Goal: Navigation & Orientation: Find specific page/section

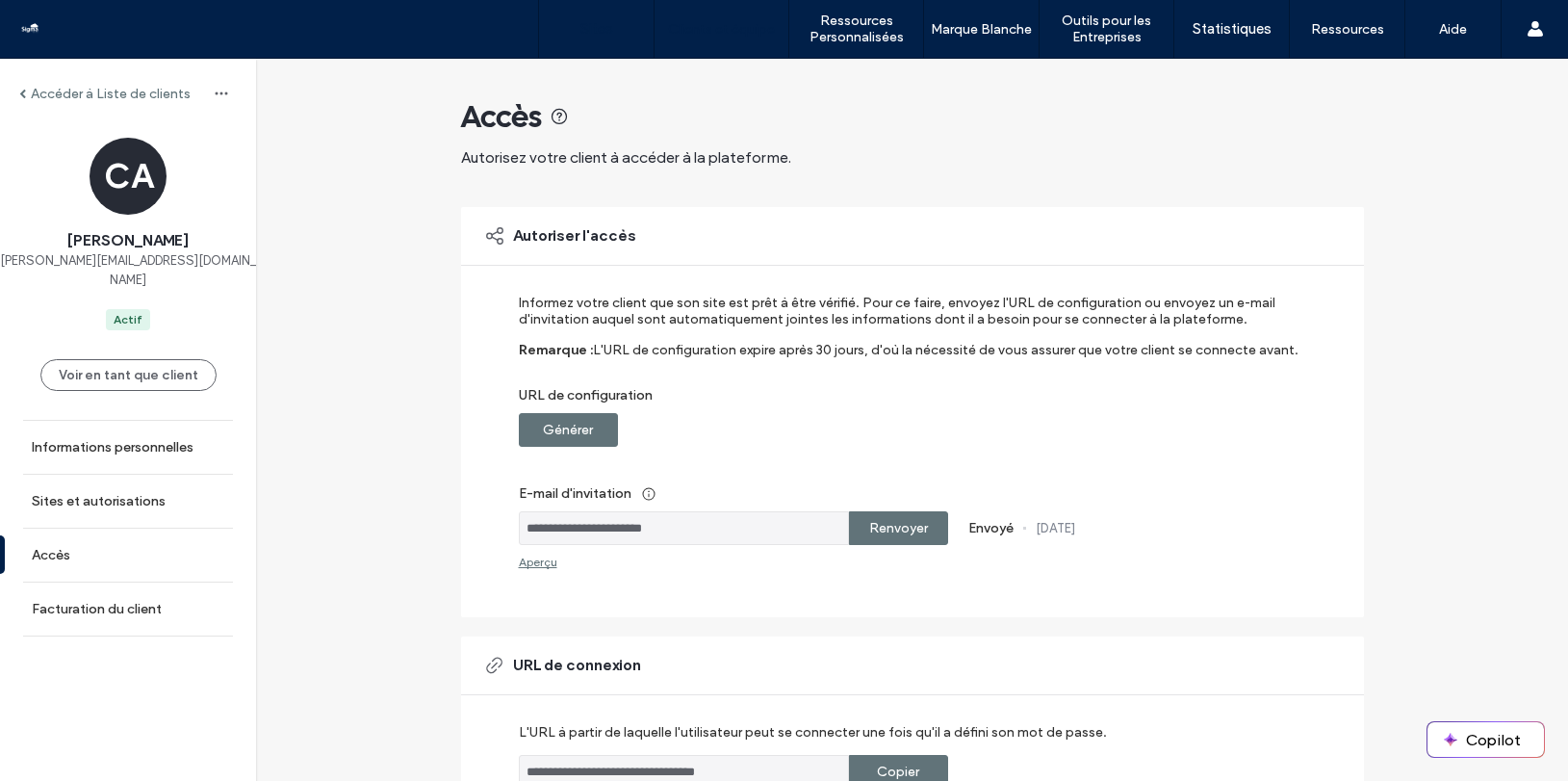
scroll to position [94, 0]
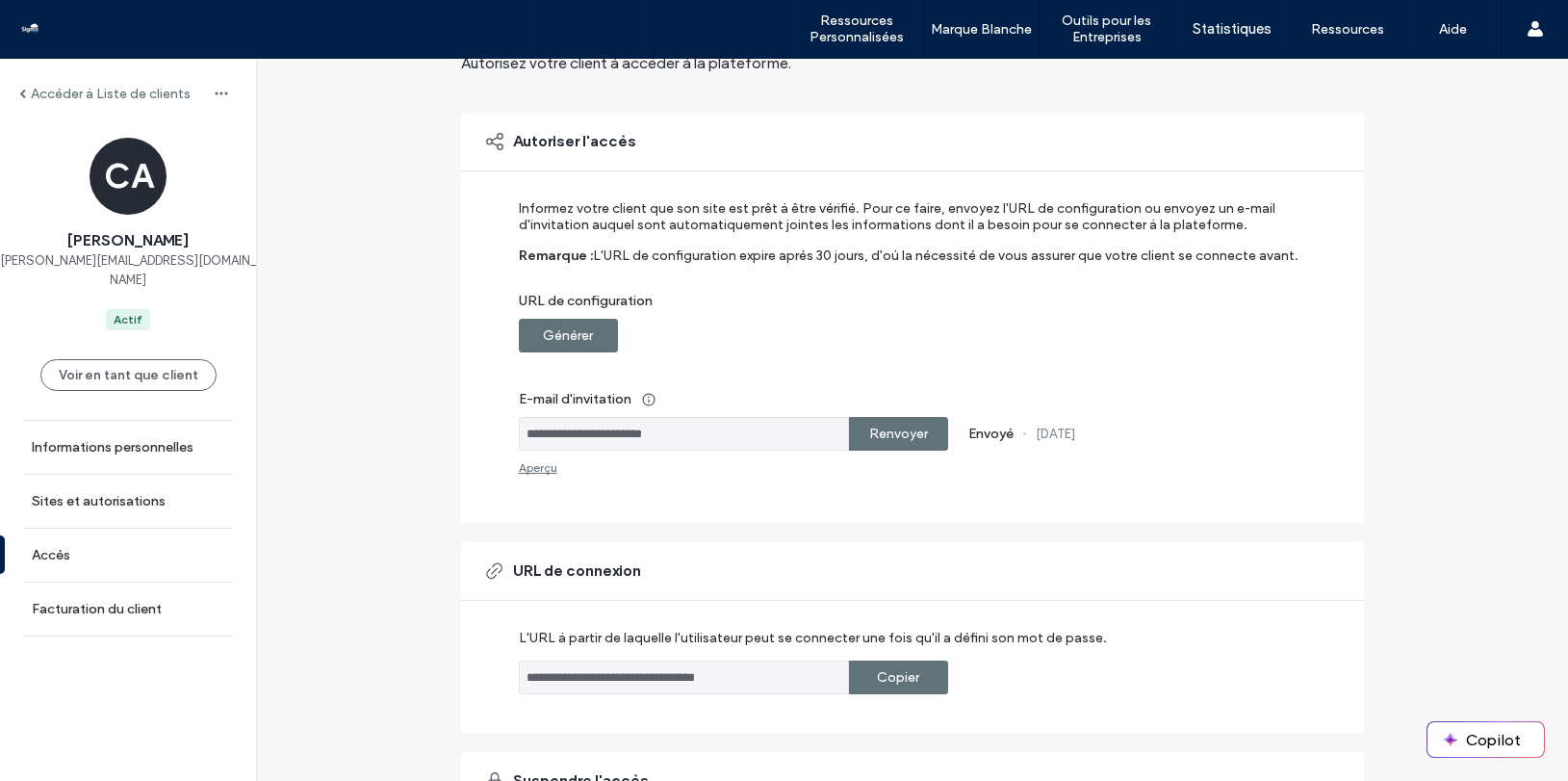
click at [588, 20] on label "Sites" at bounding box center [597, 29] width 33 height 17
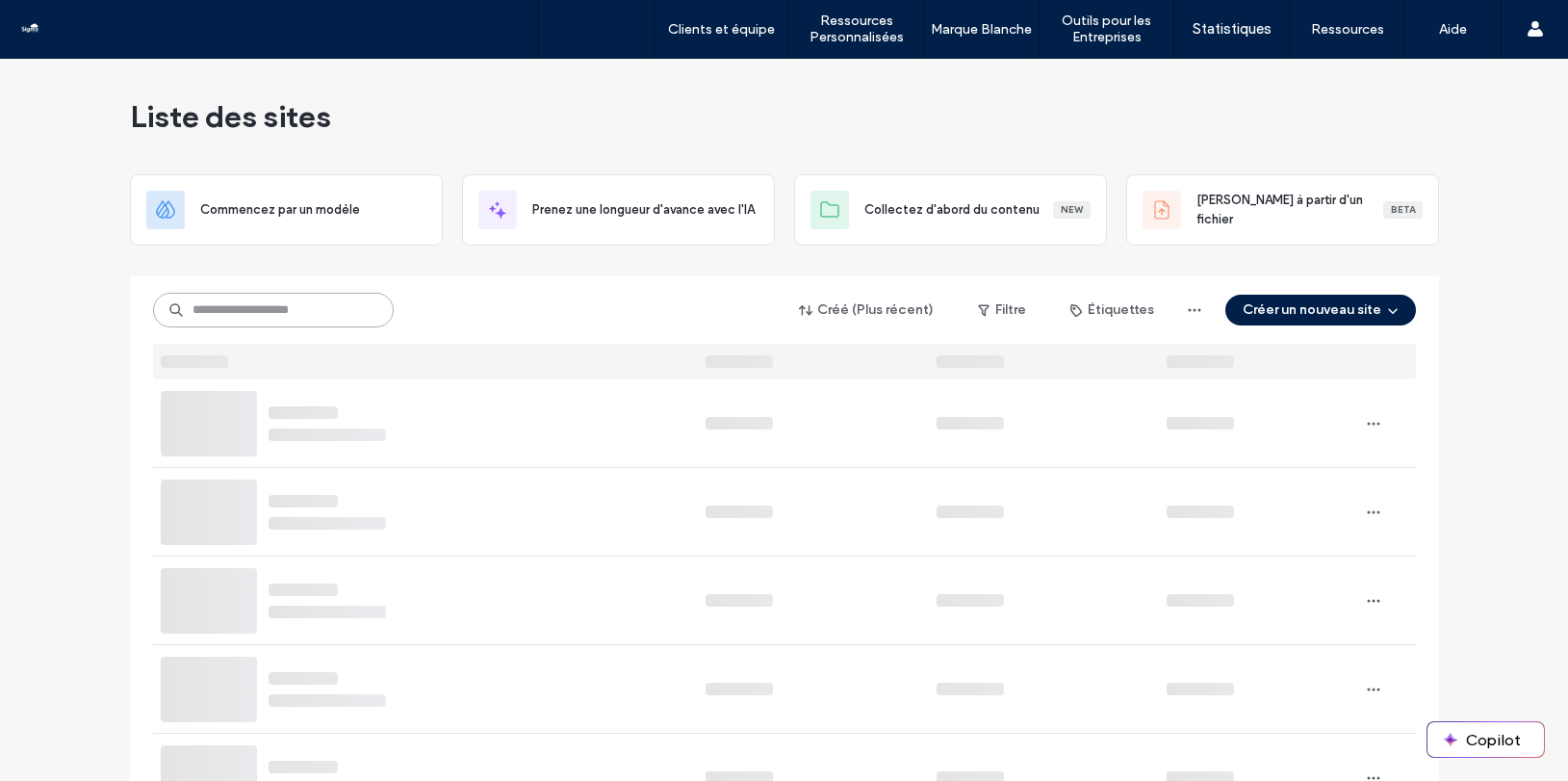
click at [270, 315] on input at bounding box center [274, 310] width 241 height 35
type input "***"
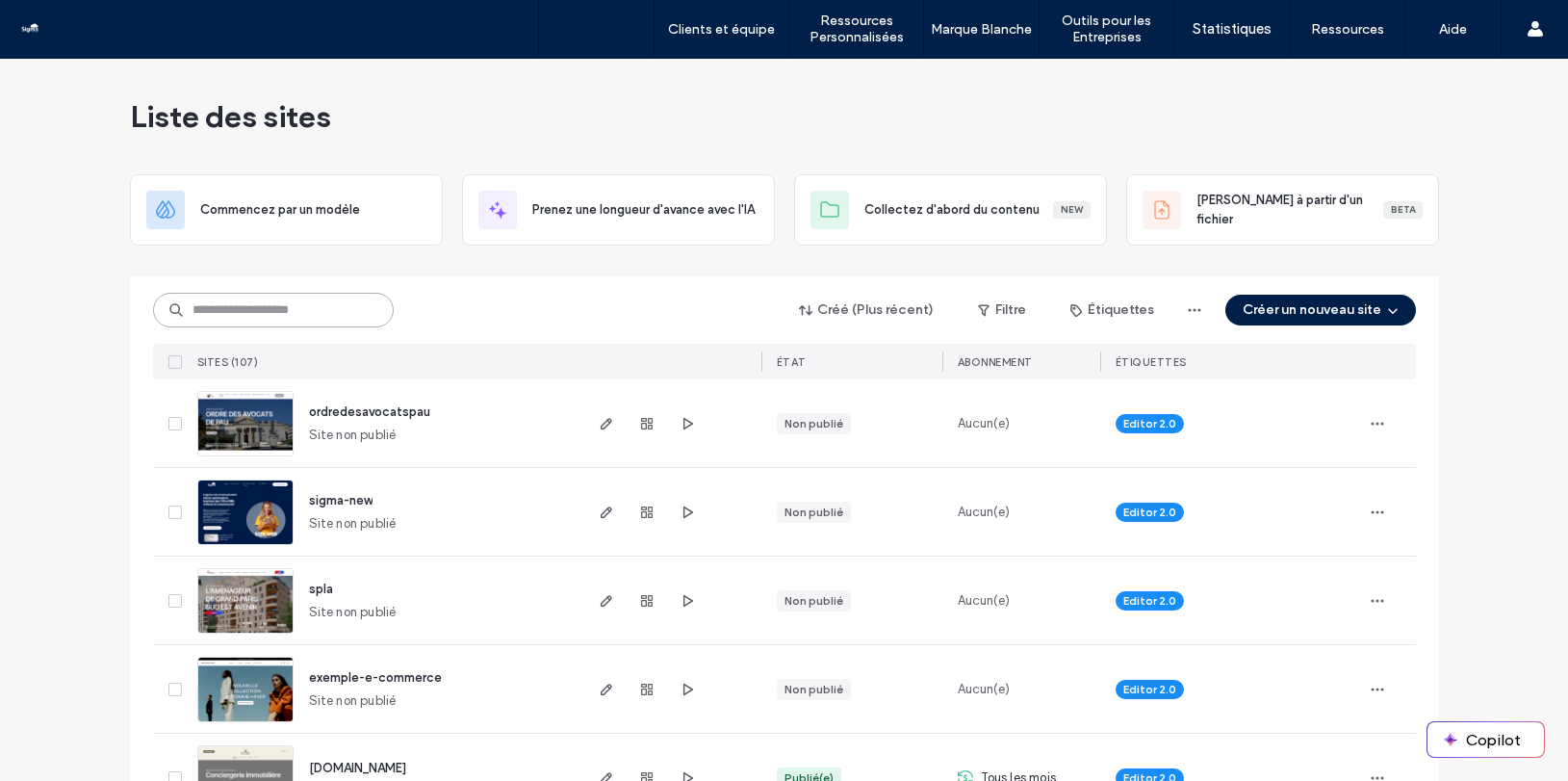
click at [237, 310] on input at bounding box center [274, 310] width 241 height 35
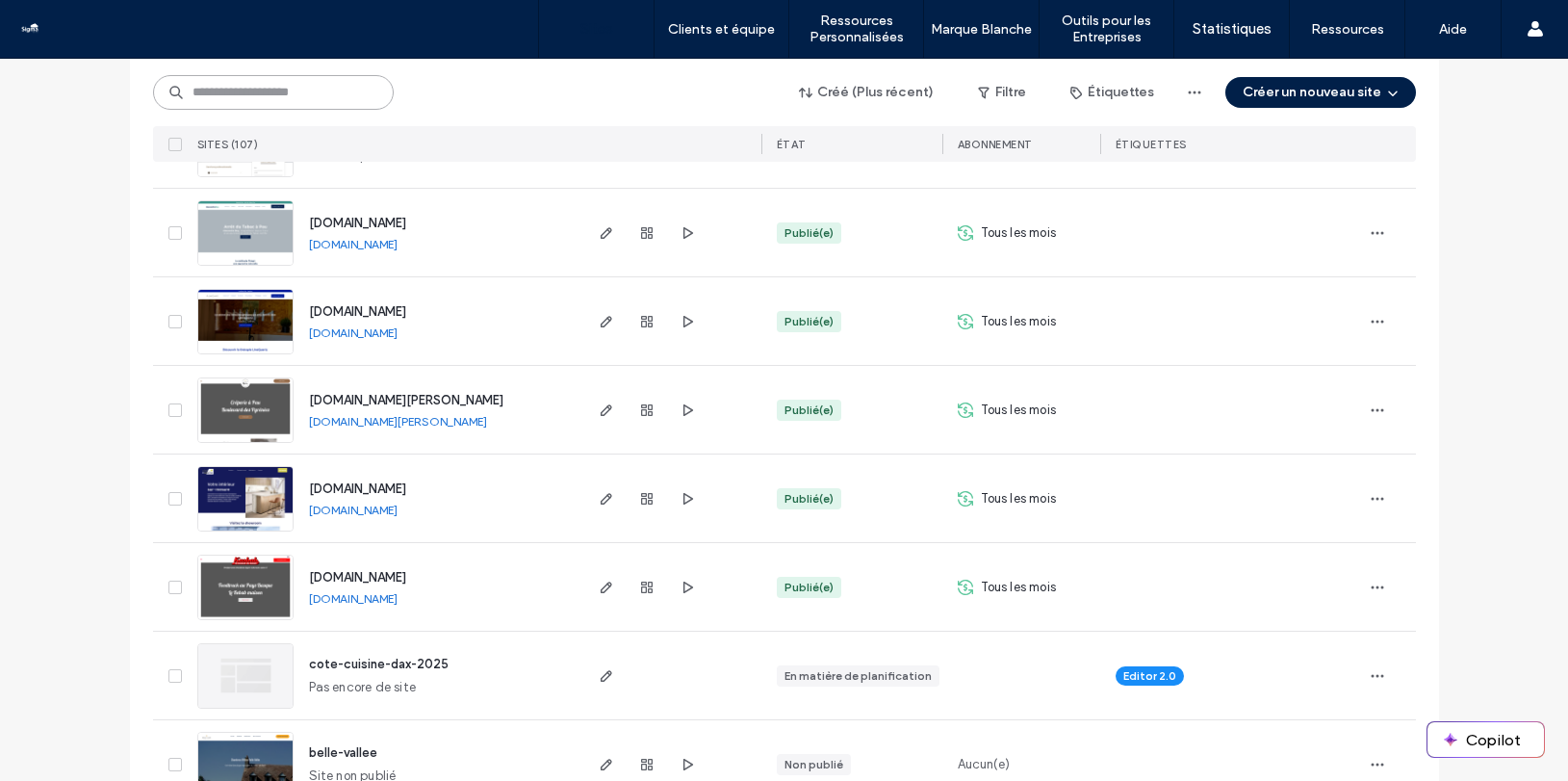
scroll to position [1205, 0]
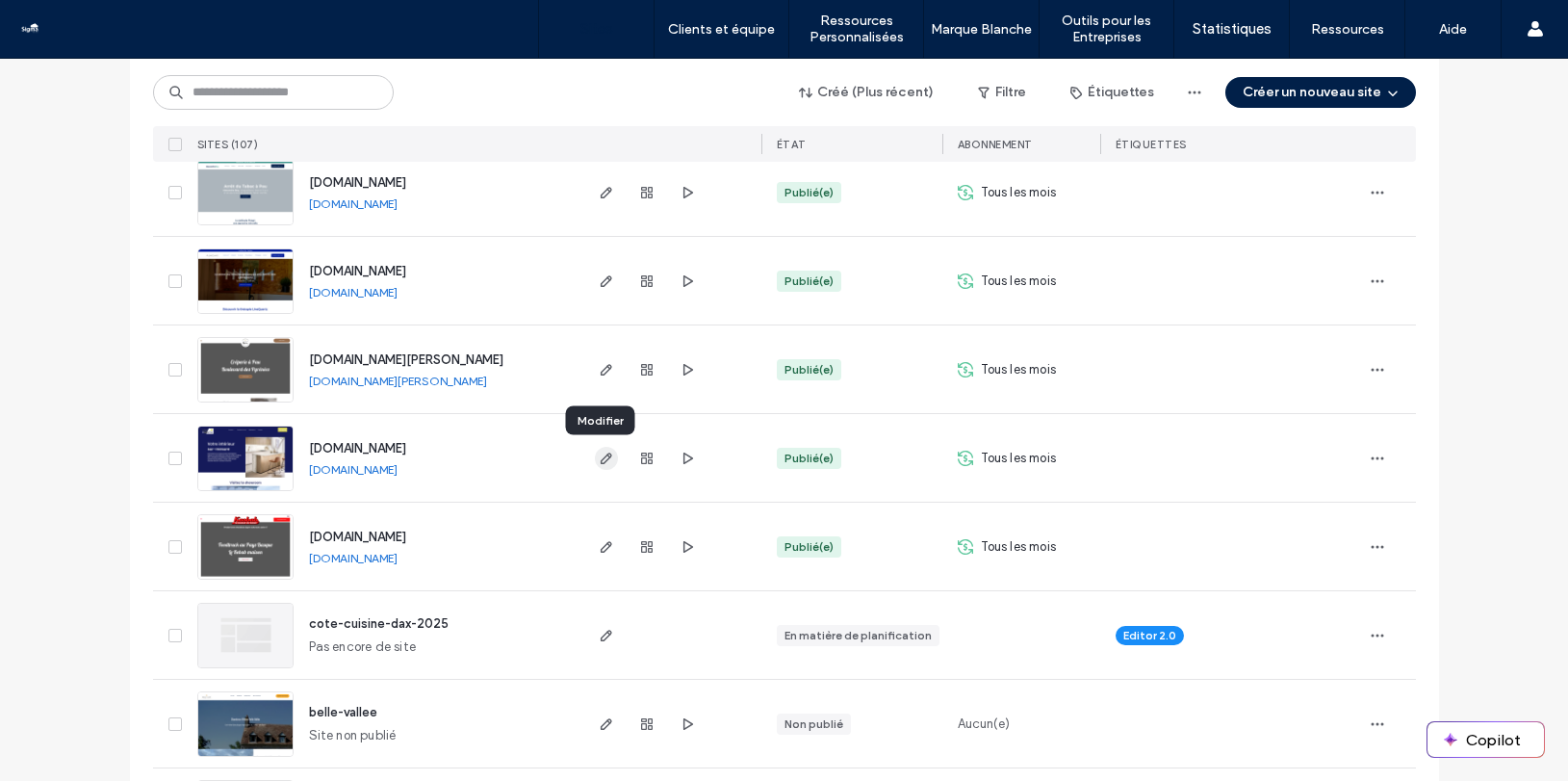
click at [599, 458] on use "button" at bounding box center [605, 458] width 12 height 12
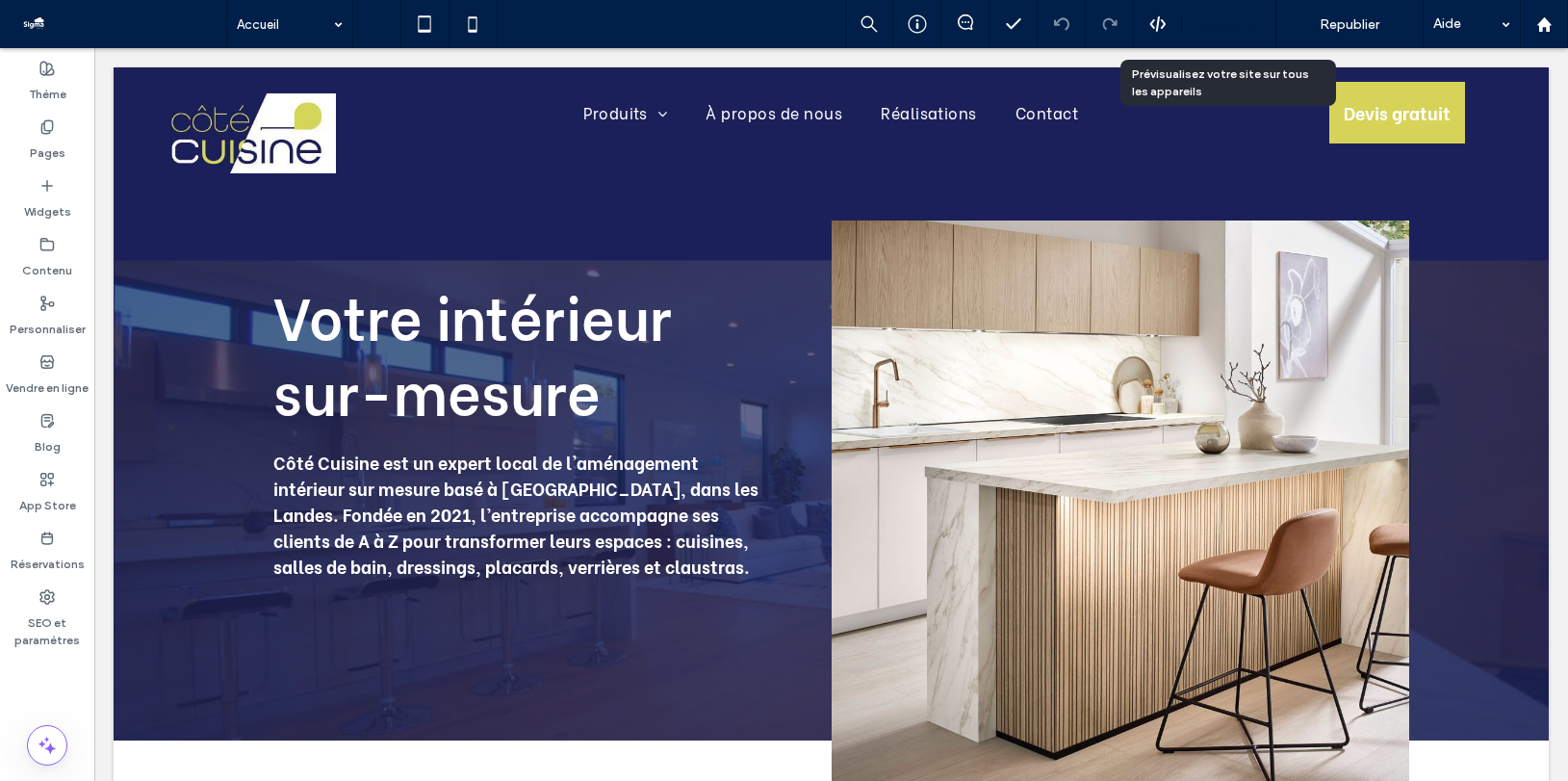
click at [1223, 21] on span "Aperçu" at bounding box center [1219, 24] width 45 height 17
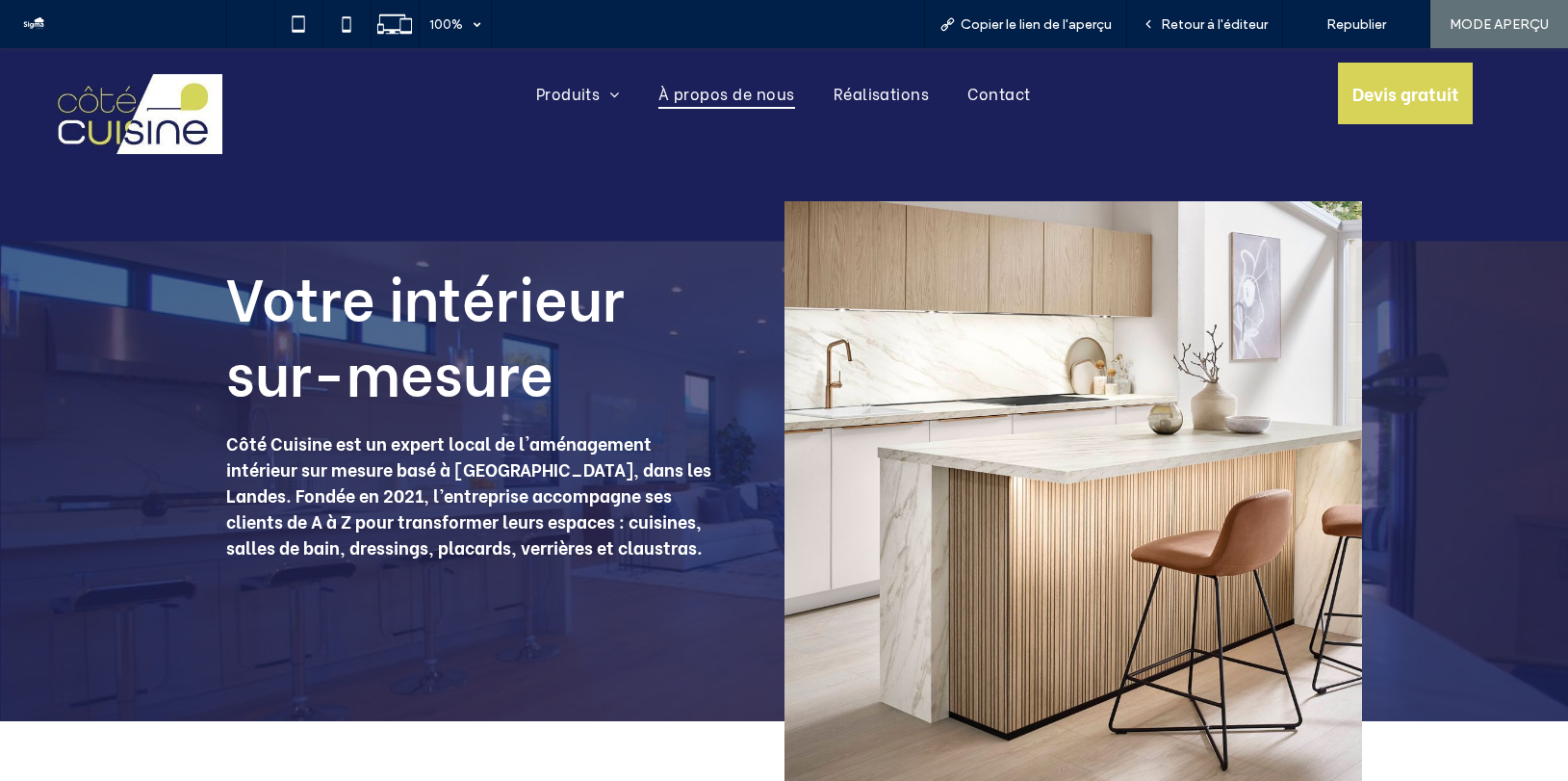
click at [707, 94] on span "À propos de nous" at bounding box center [727, 92] width 137 height 32
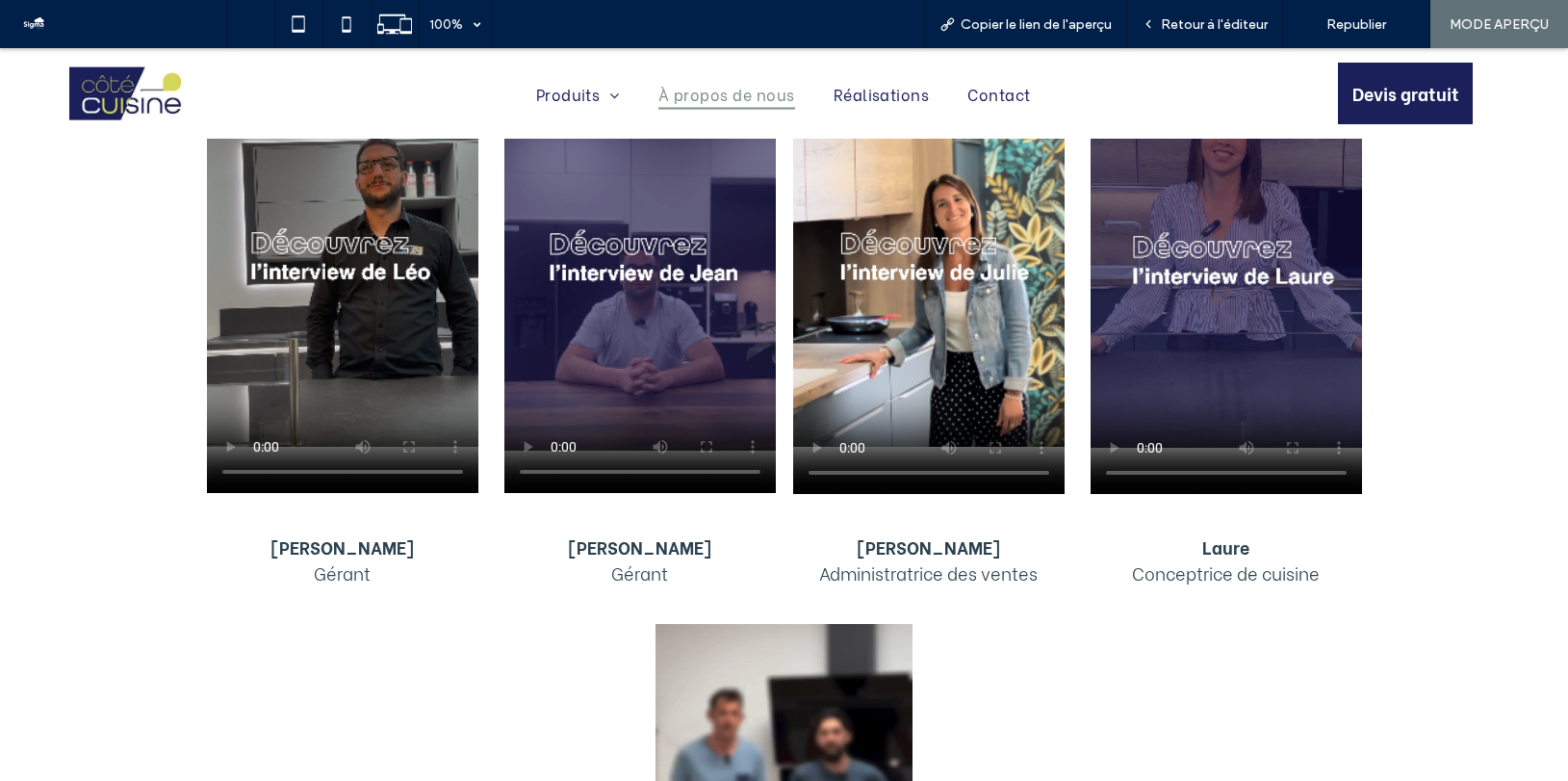
scroll to position [1859, 0]
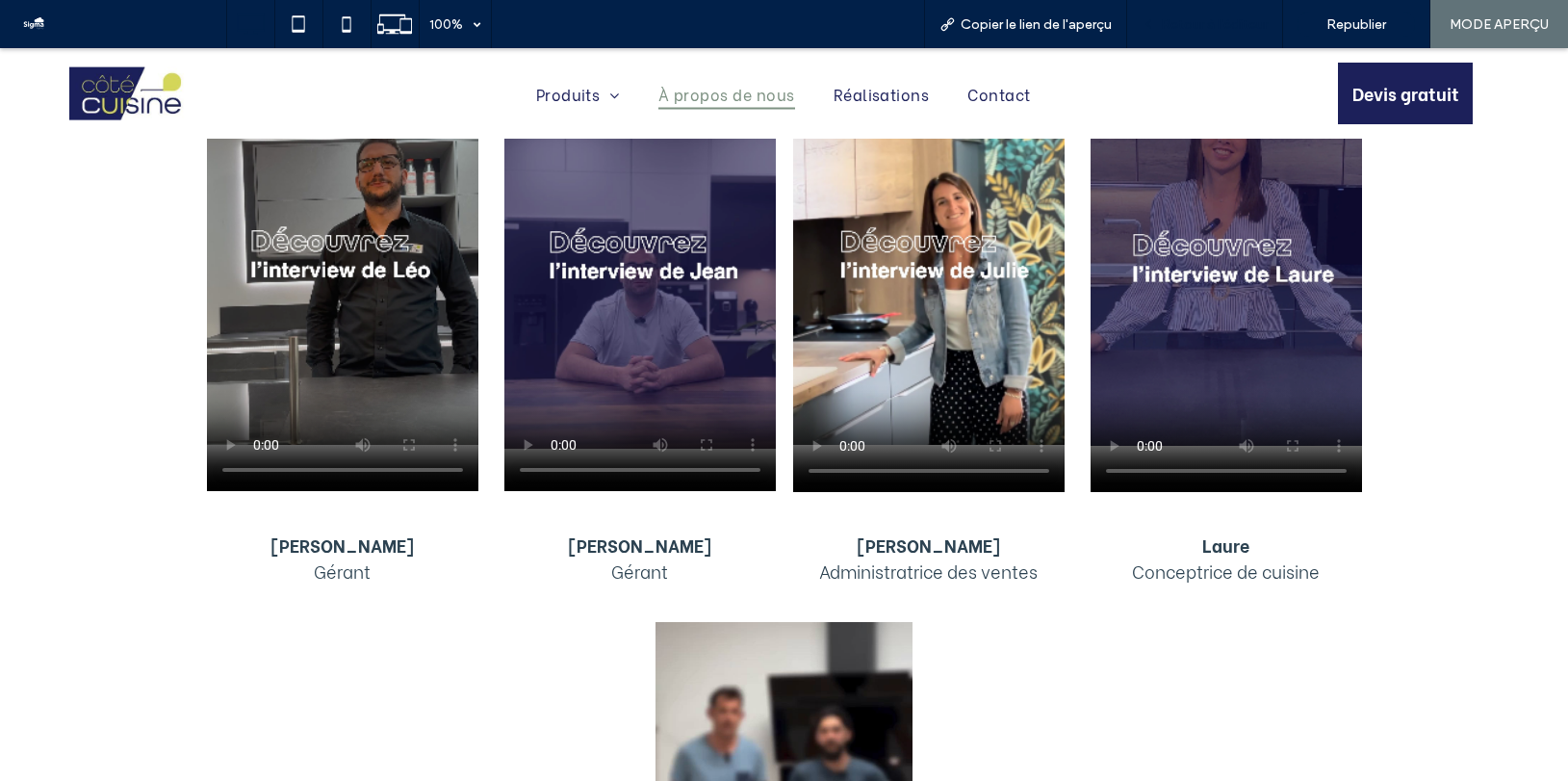
click at [1206, 24] on span "Retour à l'éditeur" at bounding box center [1214, 24] width 107 height 17
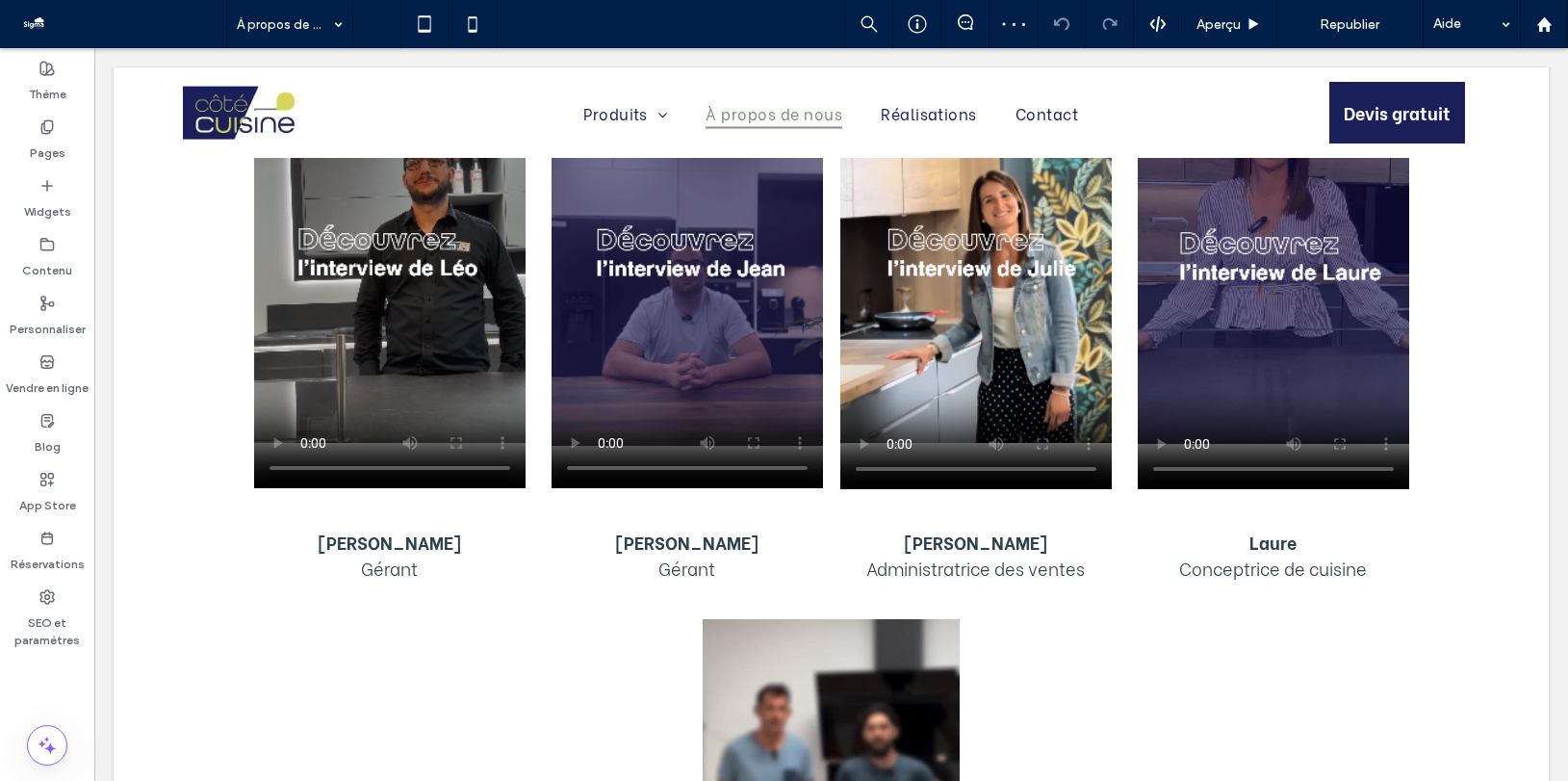
scroll to position [1846, 0]
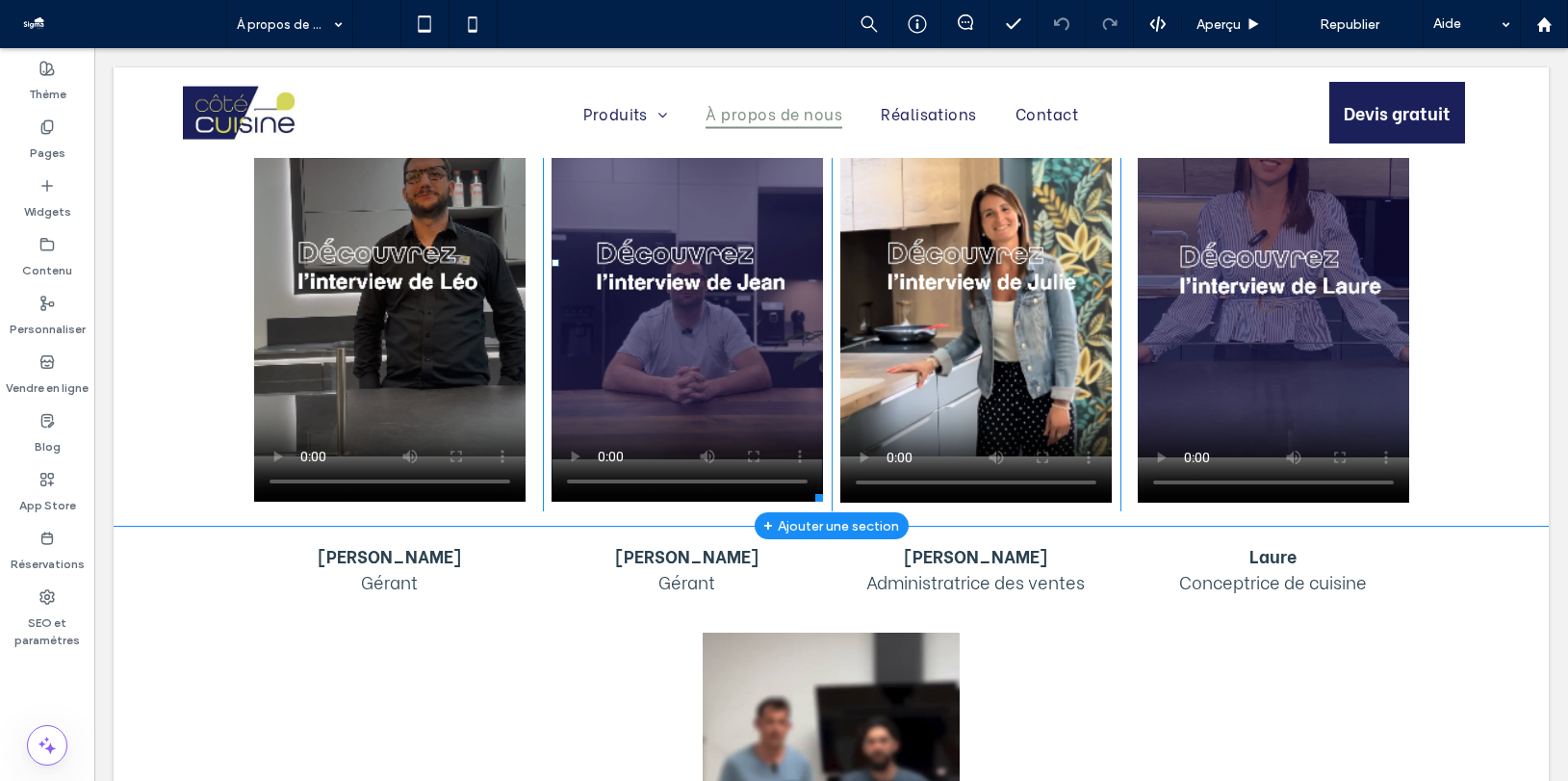
click at [690, 334] on span at bounding box center [687, 263] width 271 height 479
